Goal: Task Accomplishment & Management: Use online tool/utility

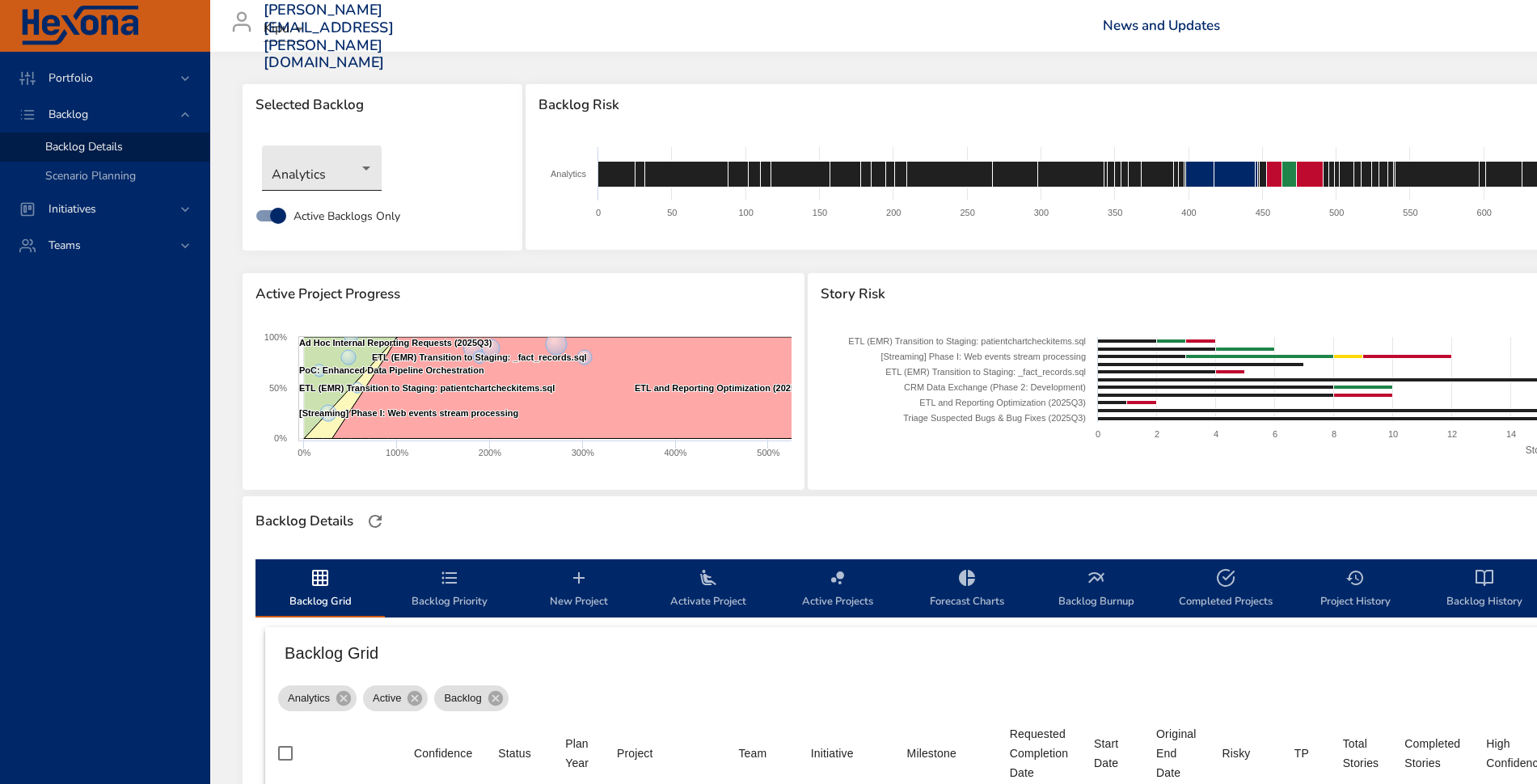
click at [302, 179] on body "Portfolio Backlog Backlog Details Scenario Planning Initiatives Teams [PERSON_N…" at bounding box center [768, 392] width 1537 height 784
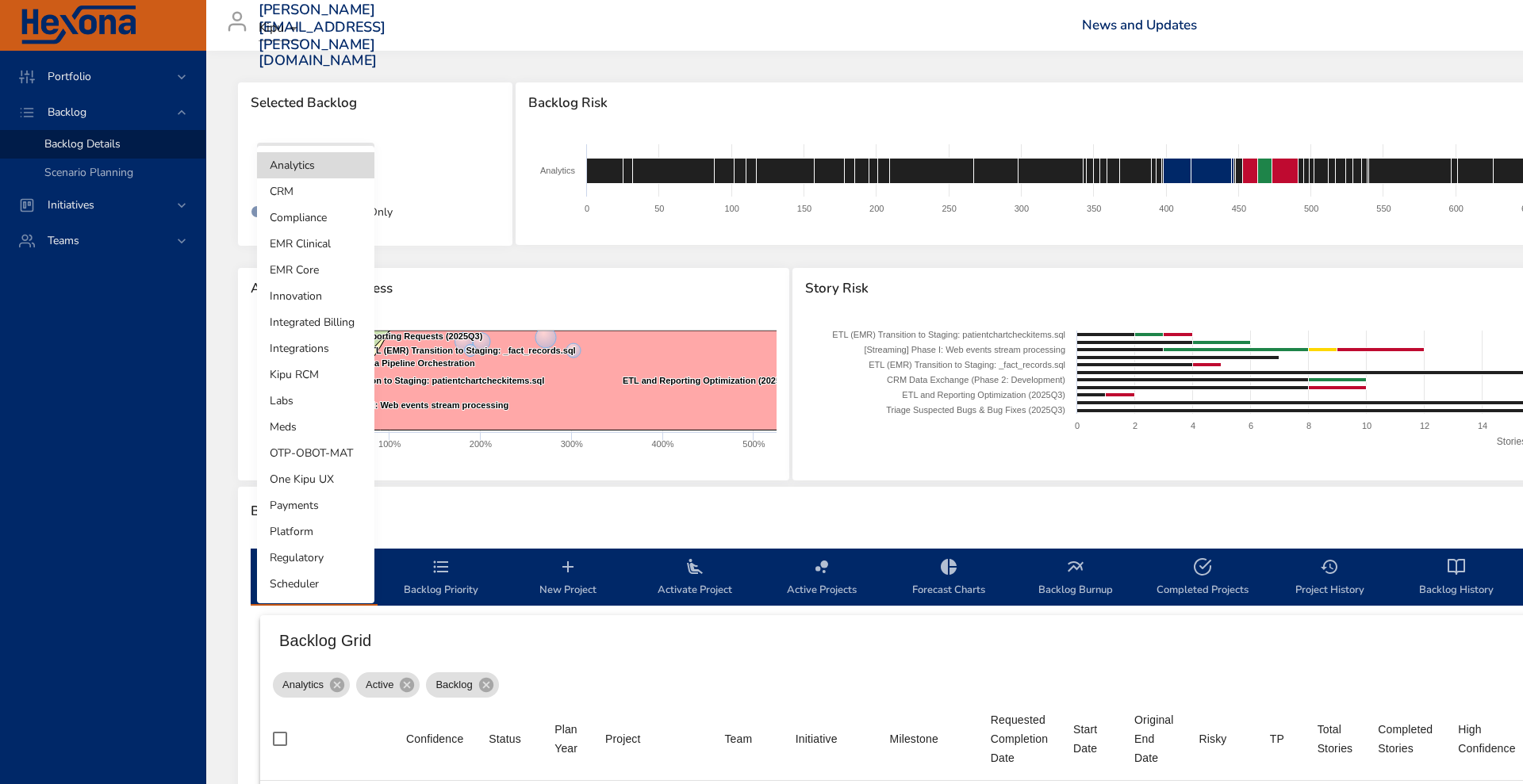
click at [320, 318] on li "Integrated Billing" at bounding box center [315, 322] width 118 height 26
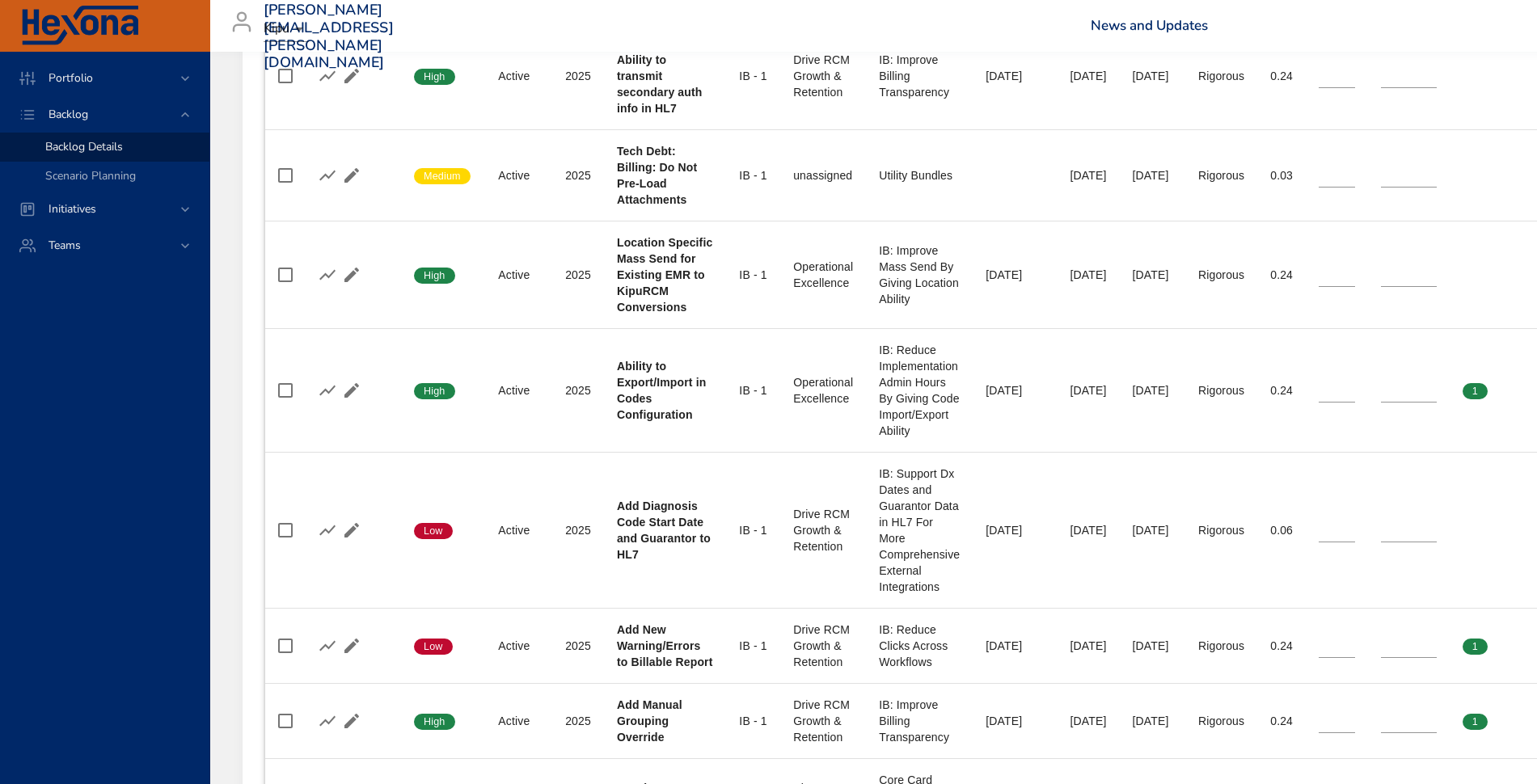
scroll to position [942, 0]
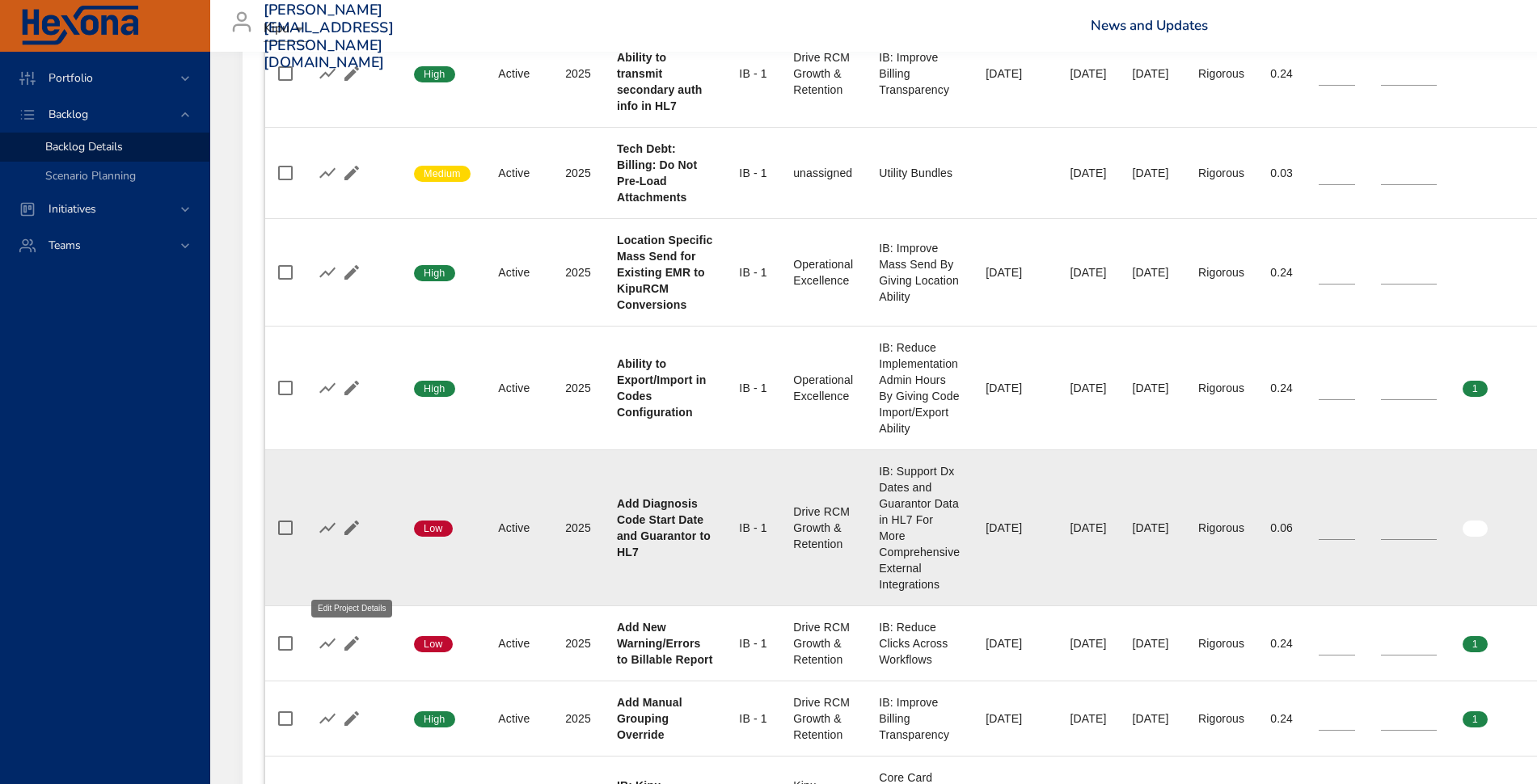
click at [351, 537] on icon "button" at bounding box center [351, 527] width 20 height 20
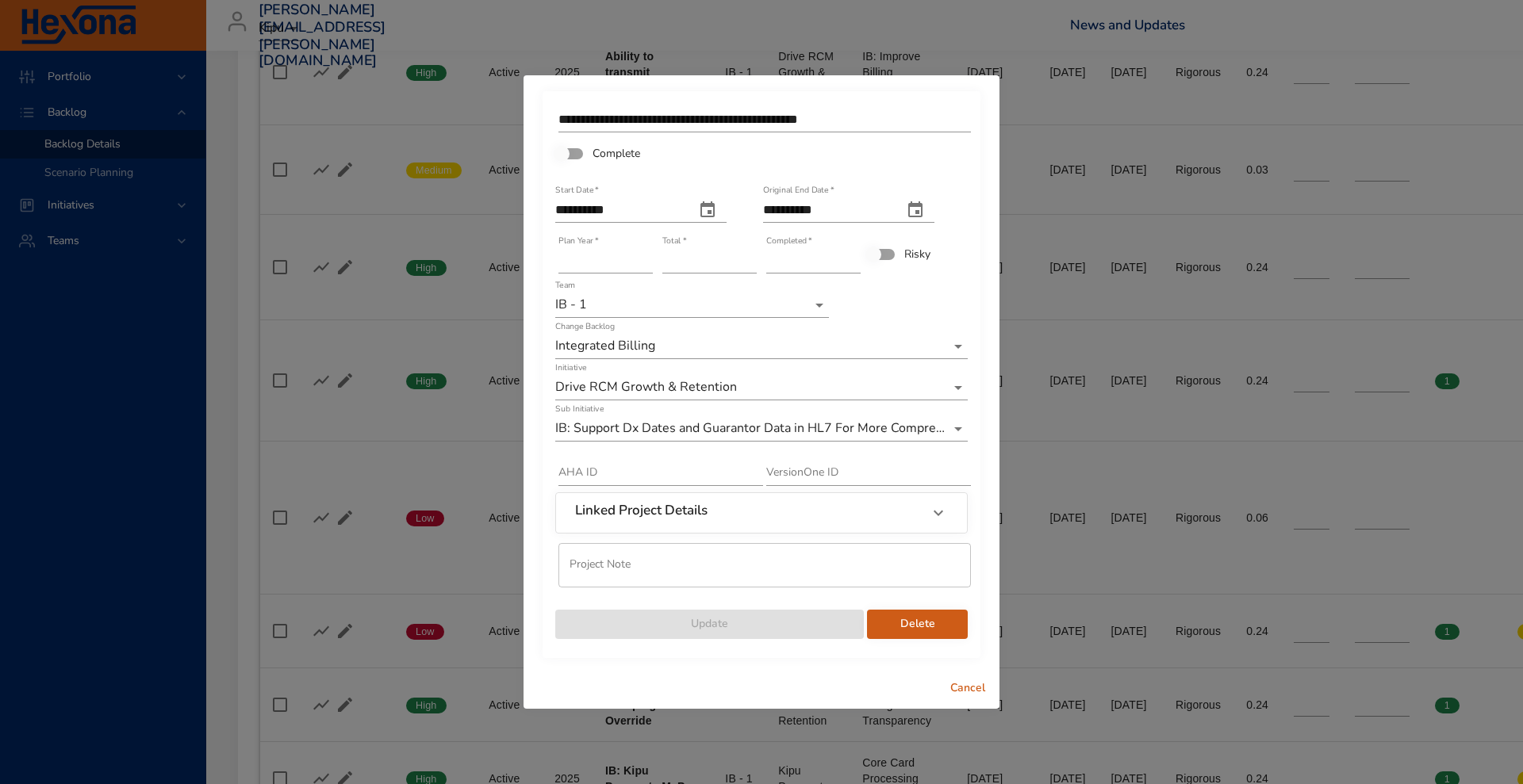
type input "*"
click at [854, 255] on input "*" at bounding box center [813, 260] width 94 height 25
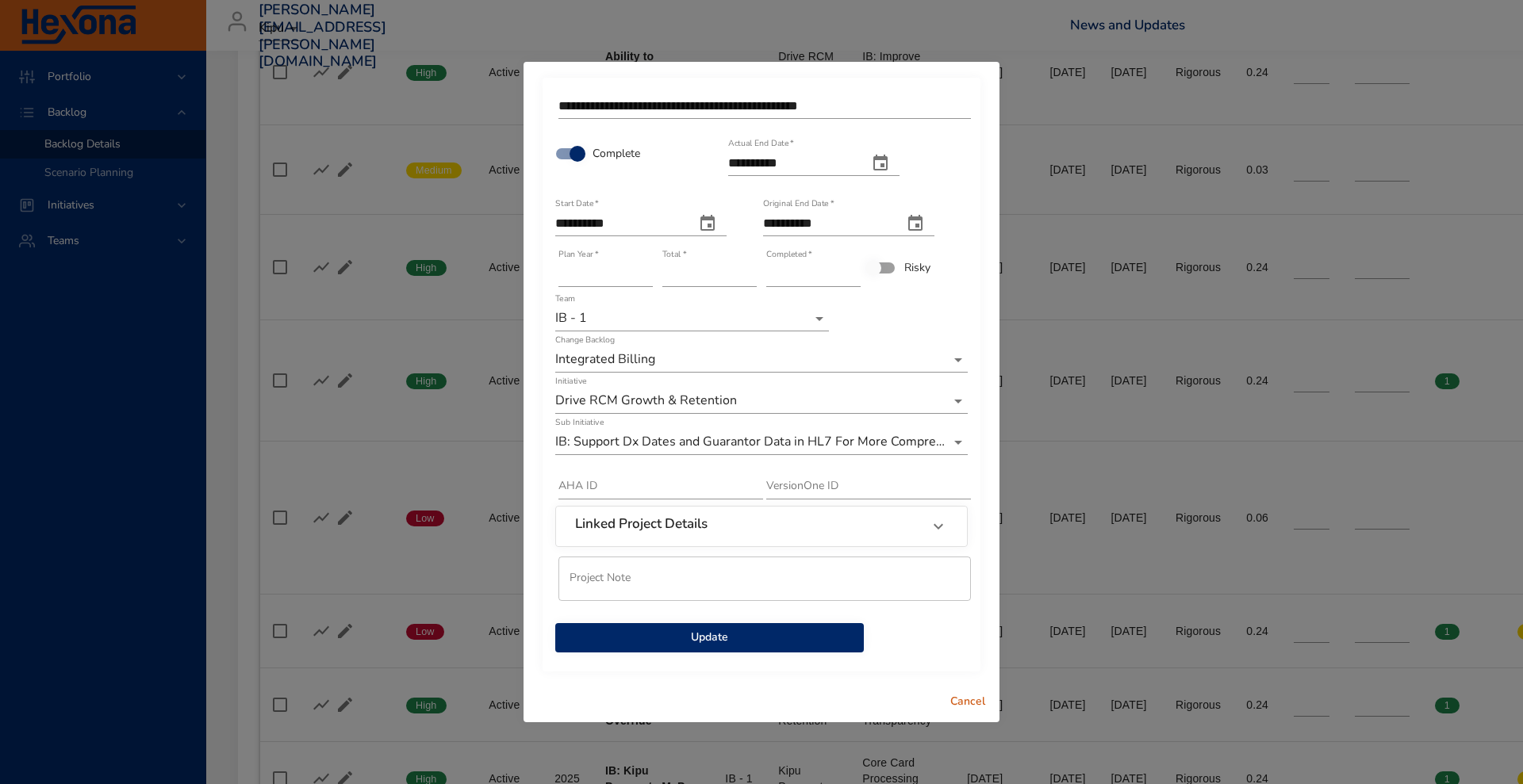
click at [737, 632] on span "Update" at bounding box center [709, 638] width 283 height 20
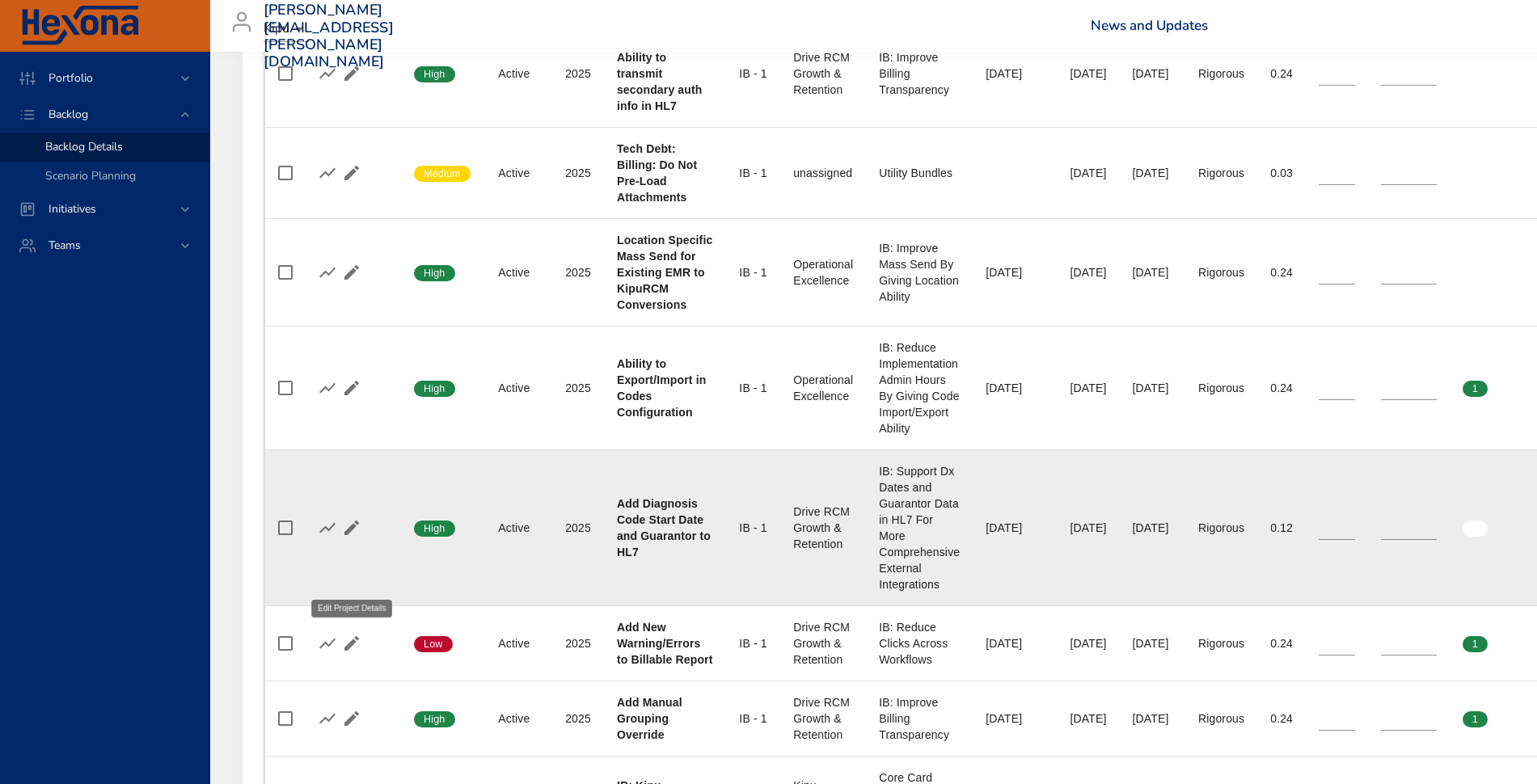
click at [357, 537] on icon "button" at bounding box center [351, 527] width 20 height 20
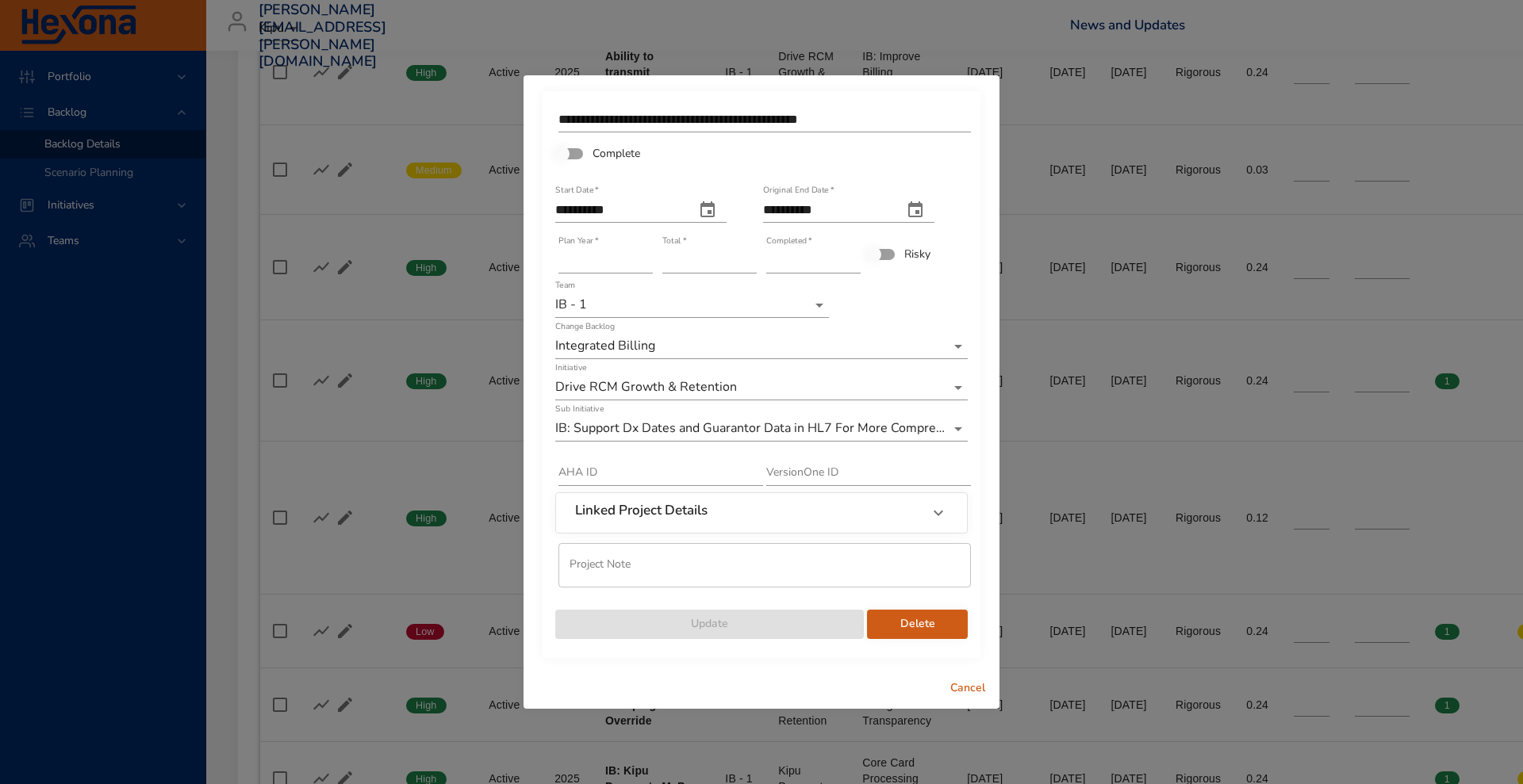
click at [970, 690] on span "Cancel" at bounding box center [968, 689] width 38 height 20
